Goal: Task Accomplishment & Management: Manage account settings

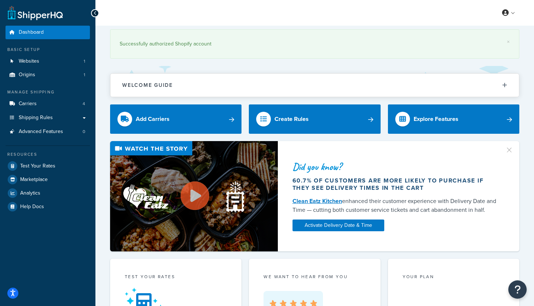
click at [22, 116] on span "Shipping Rules" at bounding box center [36, 118] width 34 height 6
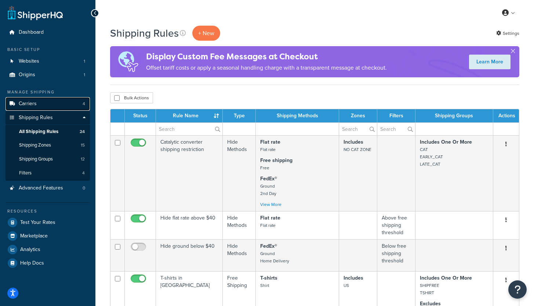
click at [28, 102] on span "Carriers" at bounding box center [28, 104] width 18 height 6
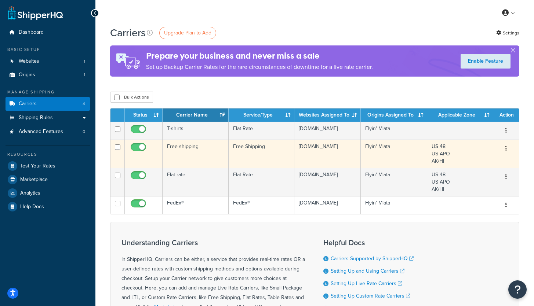
click at [185, 155] on td "Free shipping" at bounding box center [196, 154] width 66 height 28
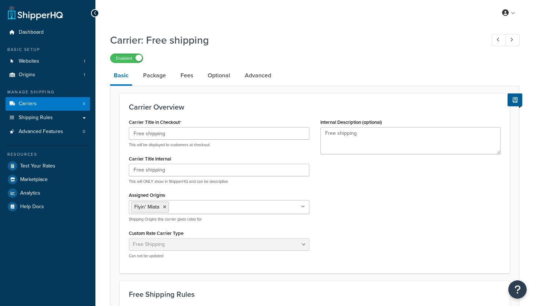
select select "free"
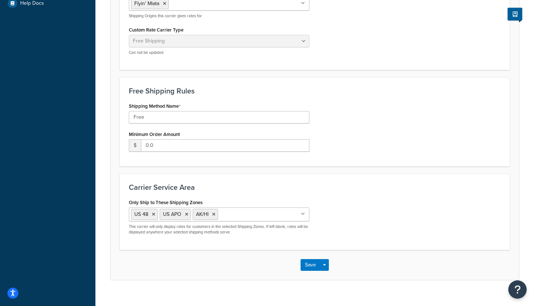
scroll to position [205, 0]
